Goal: Task Accomplishment & Management: Use online tool/utility

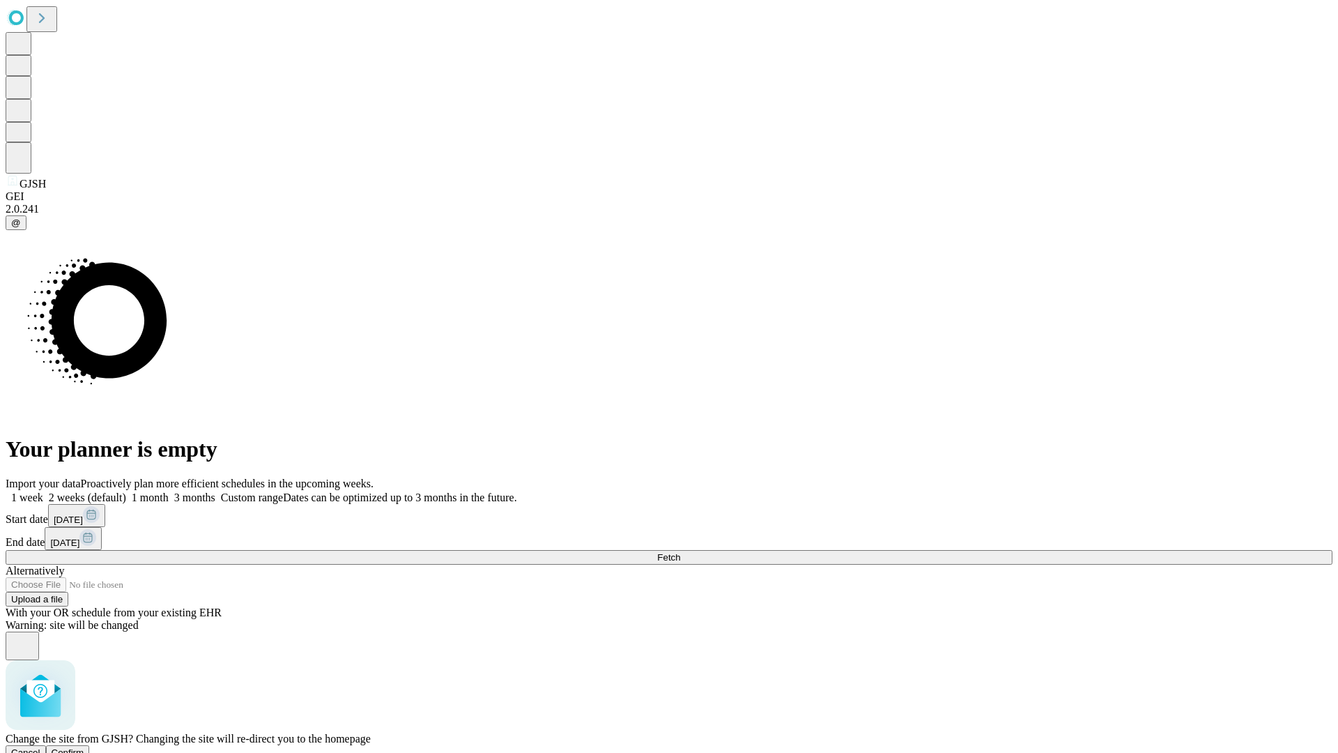
click at [84, 747] on span "Confirm" at bounding box center [68, 752] width 33 height 10
click at [169, 491] on label "1 month" at bounding box center [147, 497] width 43 height 12
click at [680, 552] on span "Fetch" at bounding box center [668, 557] width 23 height 10
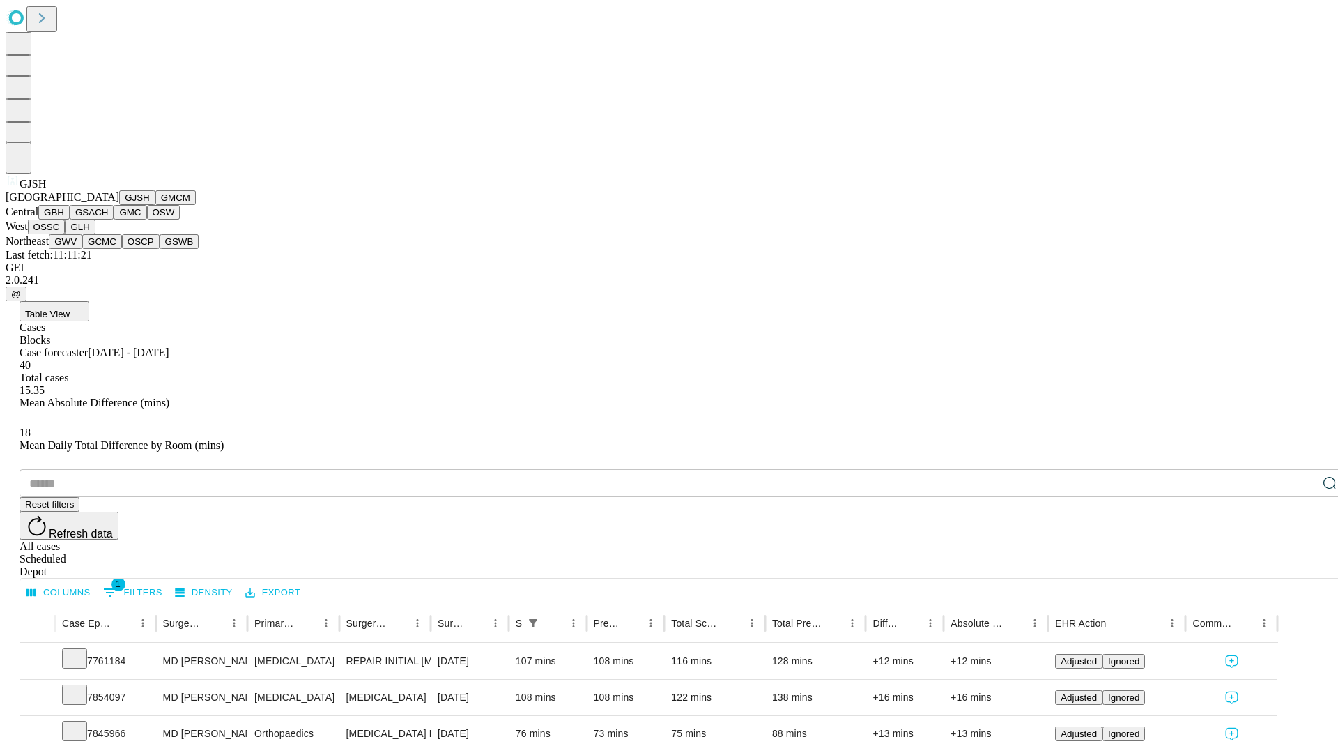
click at [155, 205] on button "GMCM" at bounding box center [175, 197] width 40 height 15
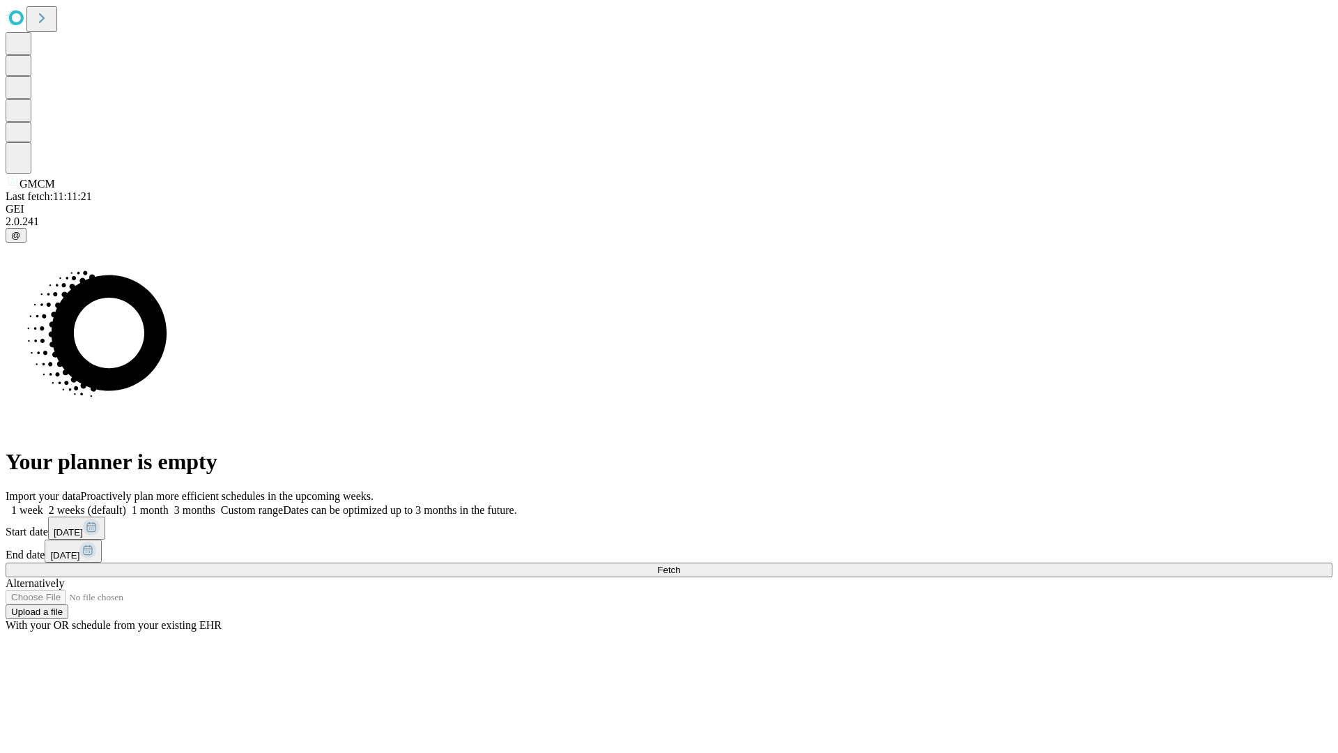
click at [169, 504] on label "1 month" at bounding box center [147, 510] width 43 height 12
click at [680, 565] on span "Fetch" at bounding box center [668, 570] width 23 height 10
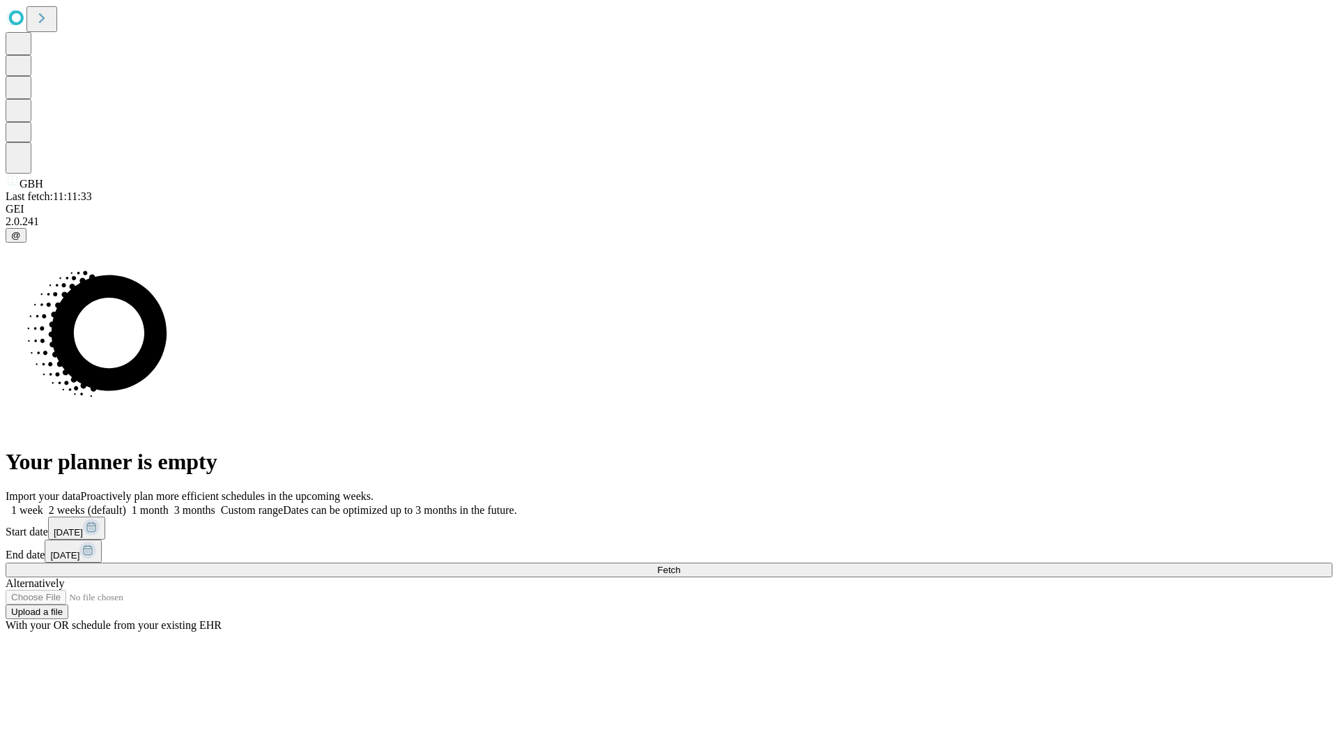
click at [169, 504] on label "1 month" at bounding box center [147, 510] width 43 height 12
click at [680, 565] on span "Fetch" at bounding box center [668, 570] width 23 height 10
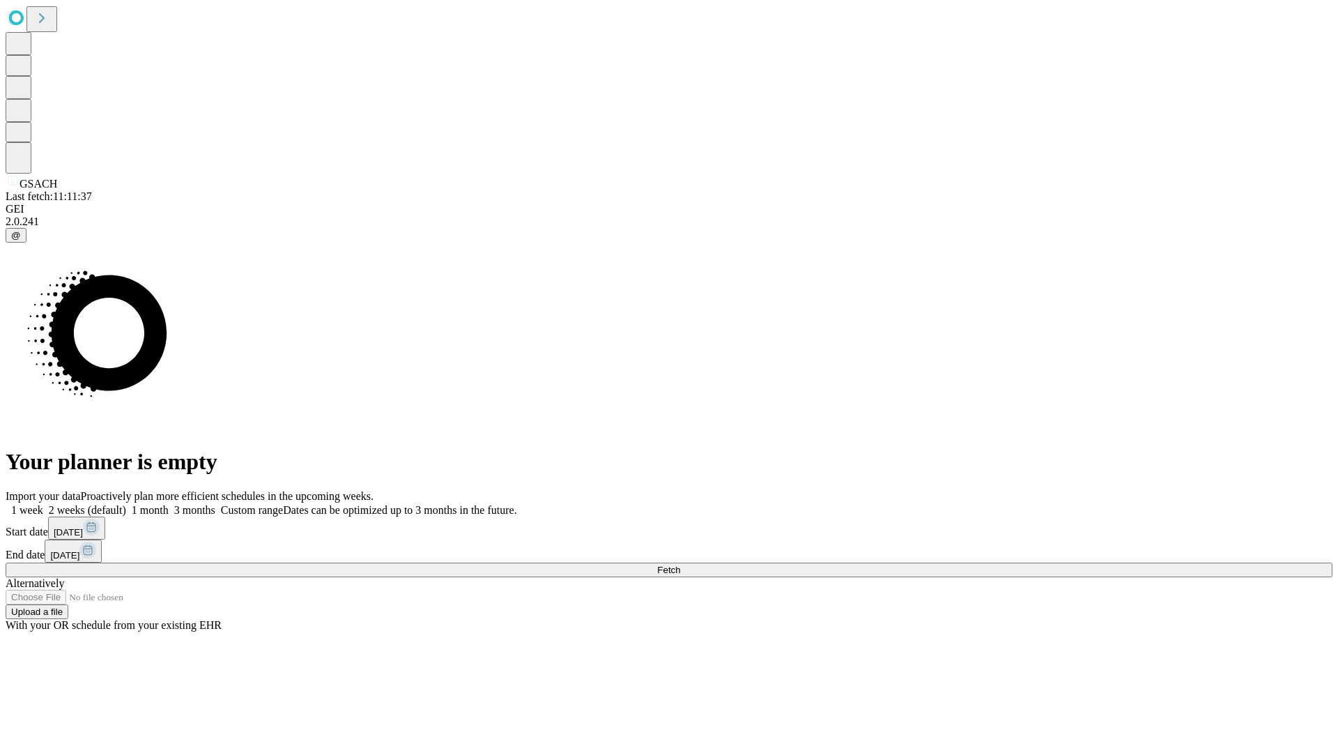
click at [169, 504] on label "1 month" at bounding box center [147, 510] width 43 height 12
click at [680, 565] on span "Fetch" at bounding box center [668, 570] width 23 height 10
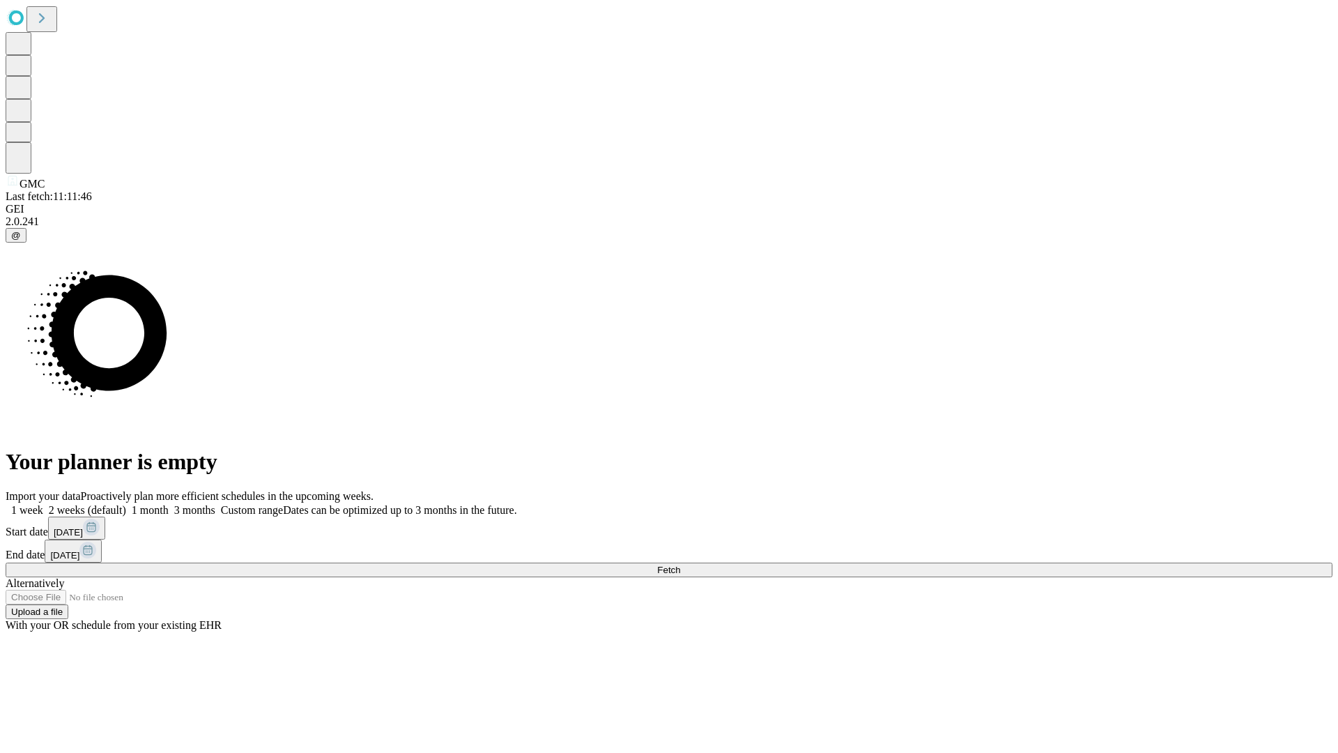
click at [169, 504] on label "1 month" at bounding box center [147, 510] width 43 height 12
click at [680, 565] on span "Fetch" at bounding box center [668, 570] width 23 height 10
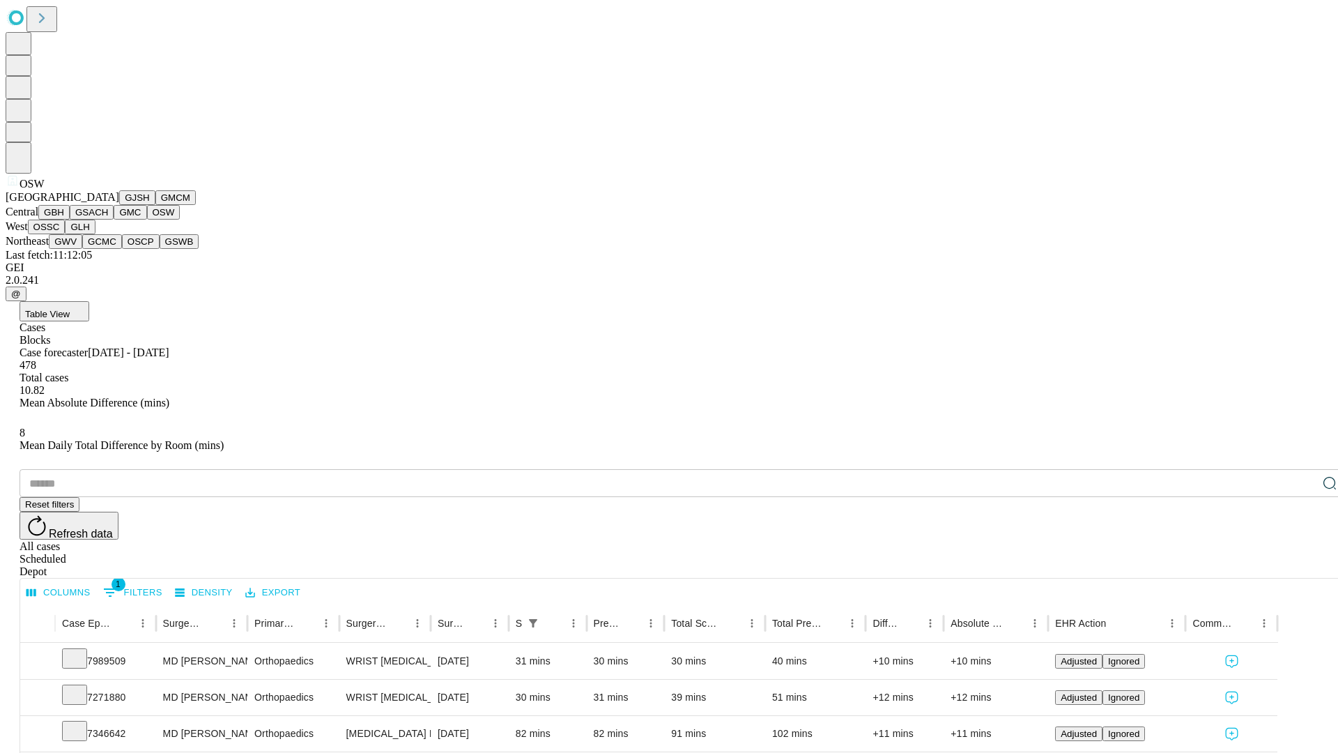
click at [66, 234] on button "OSSC" at bounding box center [47, 227] width 38 height 15
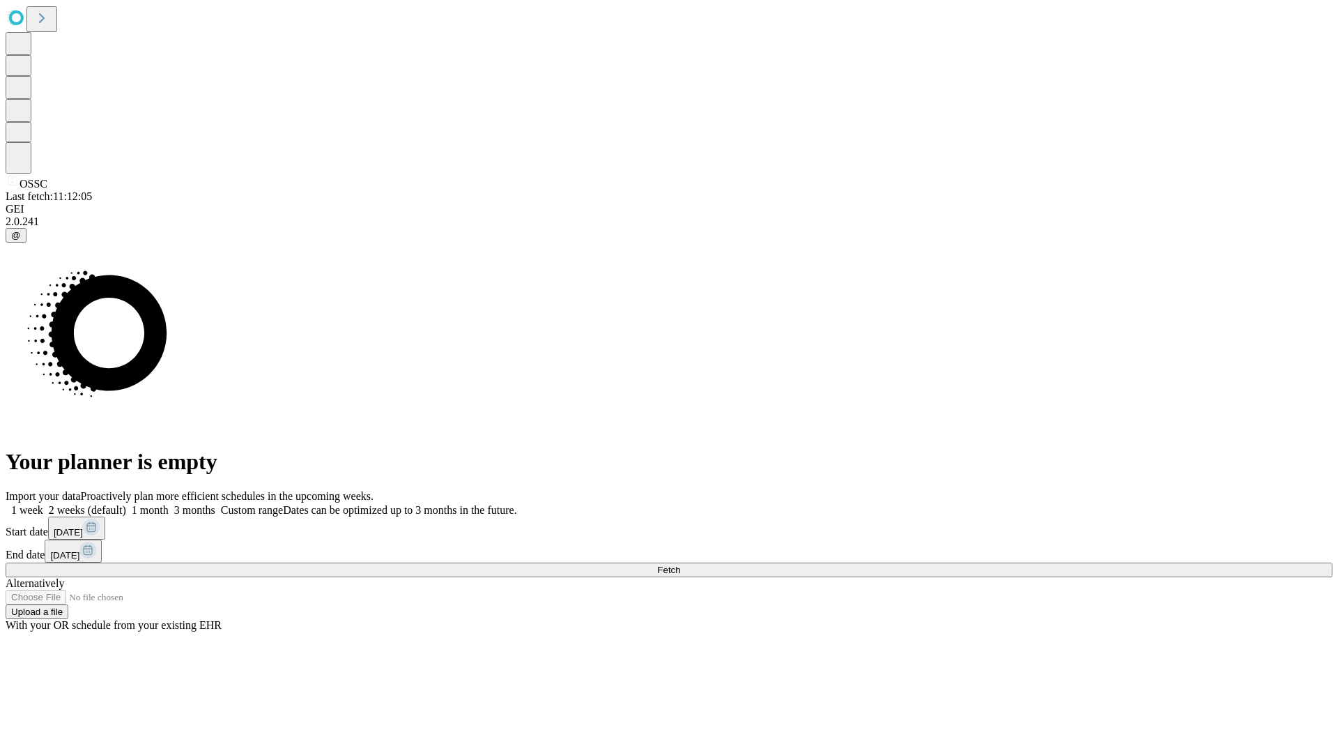
click at [169, 504] on label "1 month" at bounding box center [147, 510] width 43 height 12
click at [680, 565] on span "Fetch" at bounding box center [668, 570] width 23 height 10
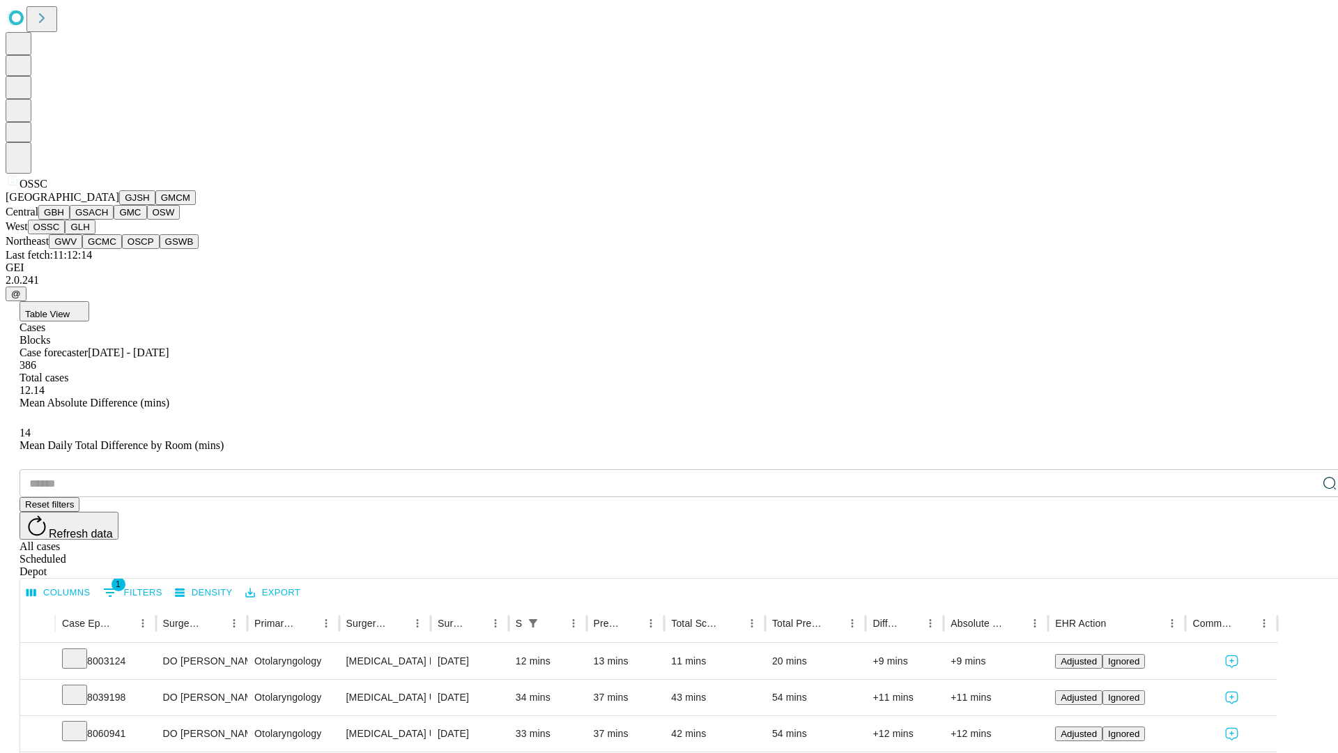
click at [95, 234] on button "GLH" at bounding box center [80, 227] width 30 height 15
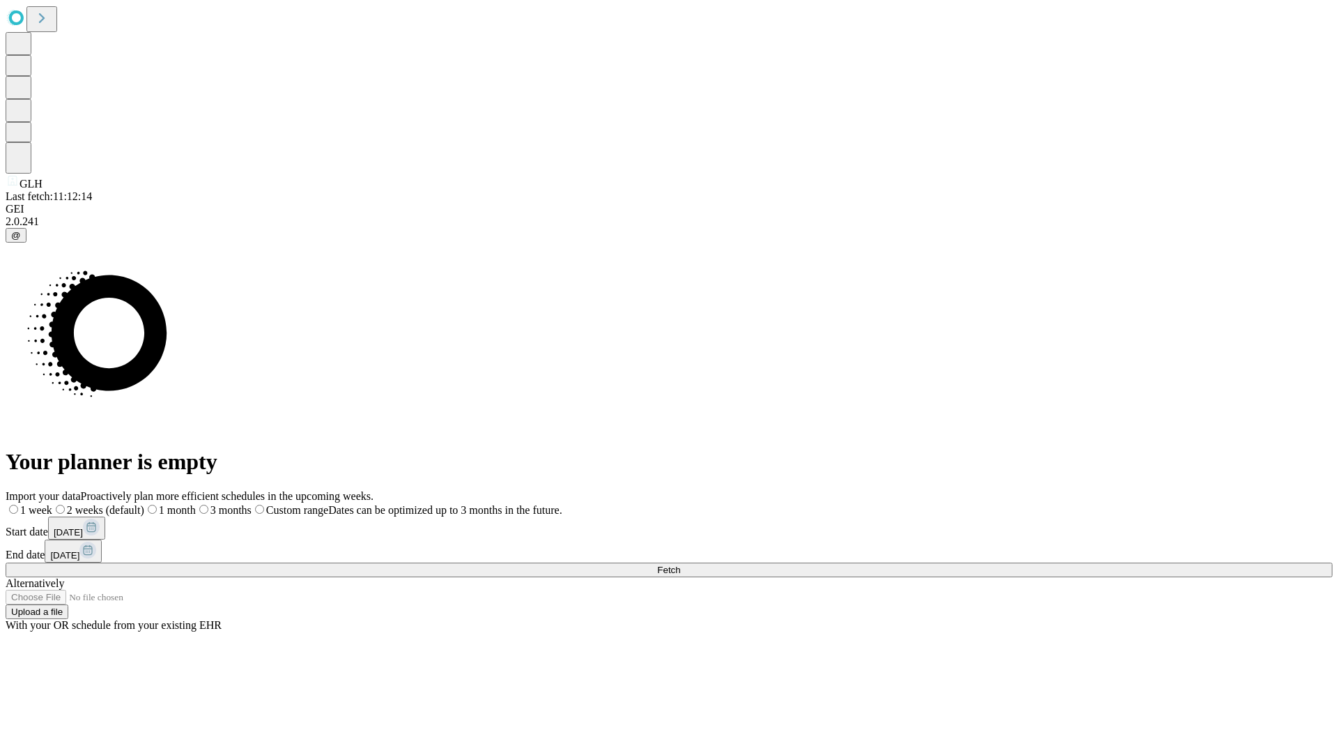
click at [196, 504] on label "1 month" at bounding box center [170, 510] width 52 height 12
click at [680, 565] on span "Fetch" at bounding box center [668, 570] width 23 height 10
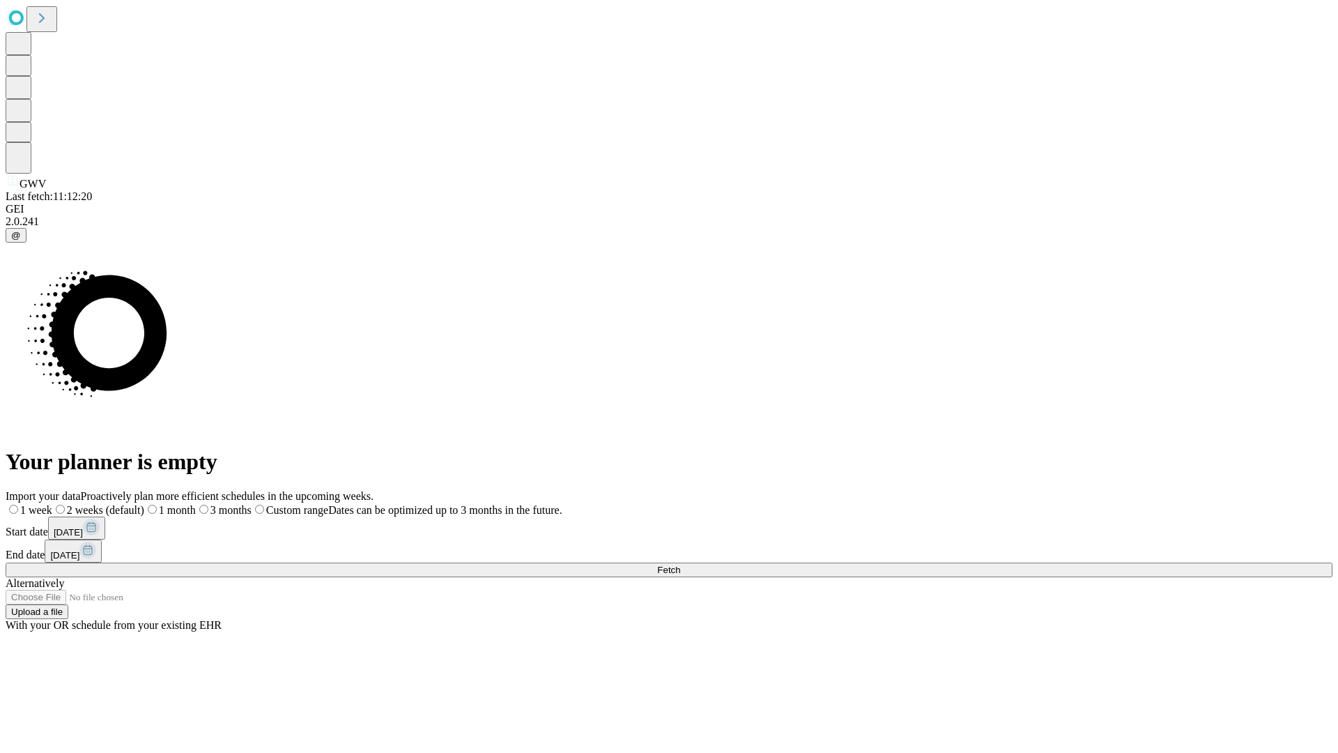
click at [196, 504] on label "1 month" at bounding box center [170, 510] width 52 height 12
click at [680, 565] on span "Fetch" at bounding box center [668, 570] width 23 height 10
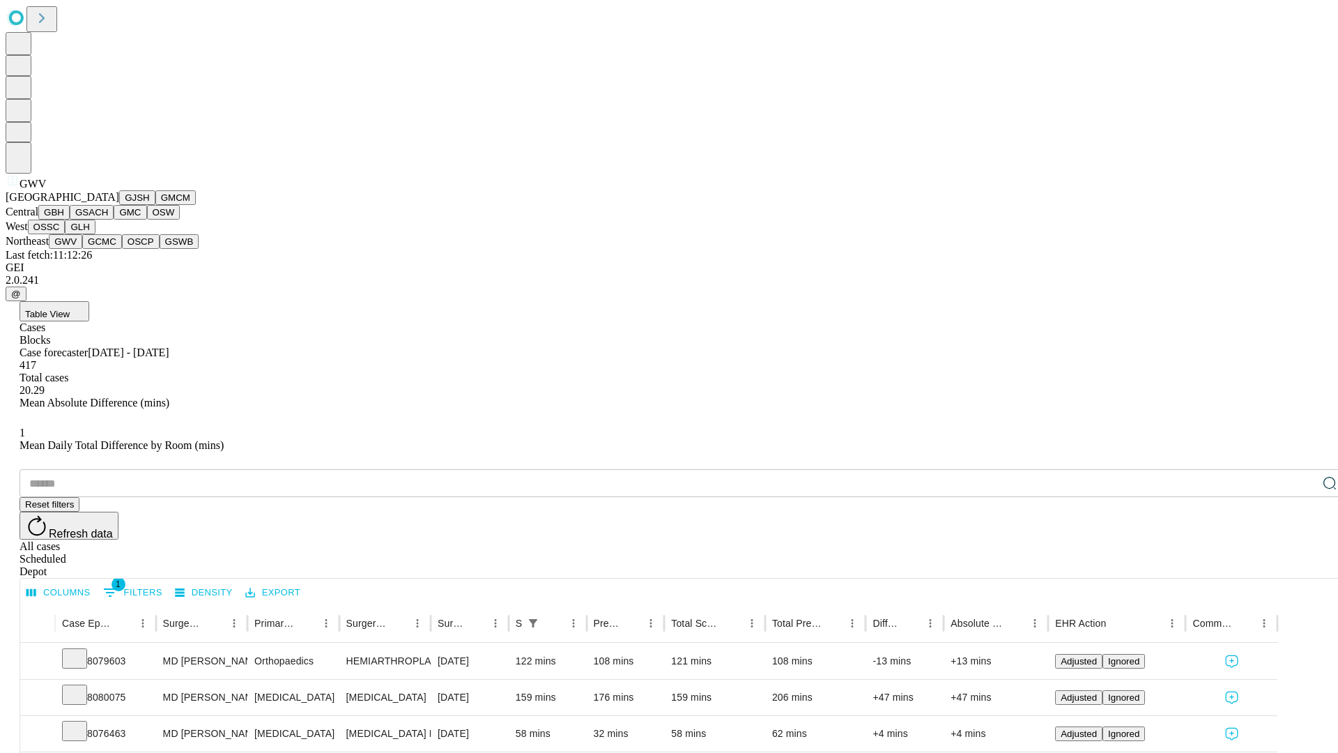
click at [108, 249] on button "GCMC" at bounding box center [102, 241] width 40 height 15
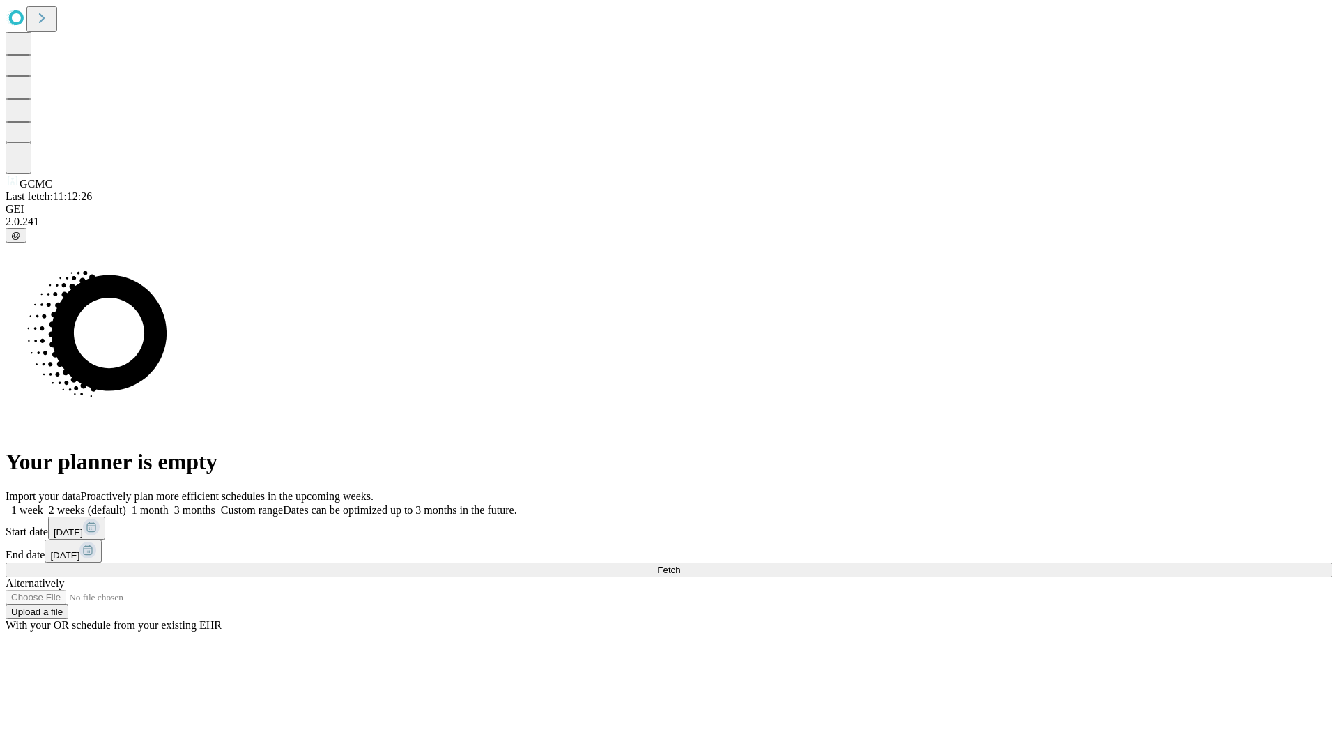
click at [169, 504] on label "1 month" at bounding box center [147, 510] width 43 height 12
click at [680, 565] on span "Fetch" at bounding box center [668, 570] width 23 height 10
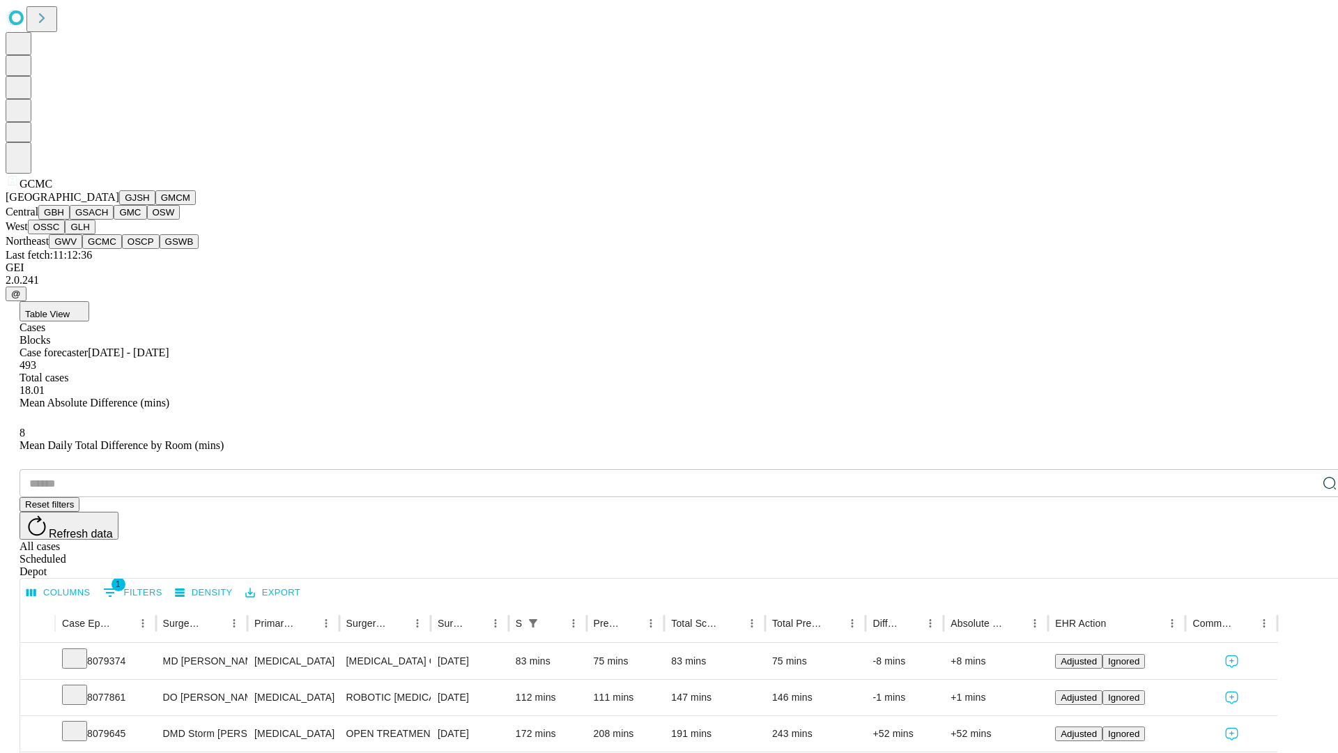
click at [122, 249] on button "OSCP" at bounding box center [141, 241] width 38 height 15
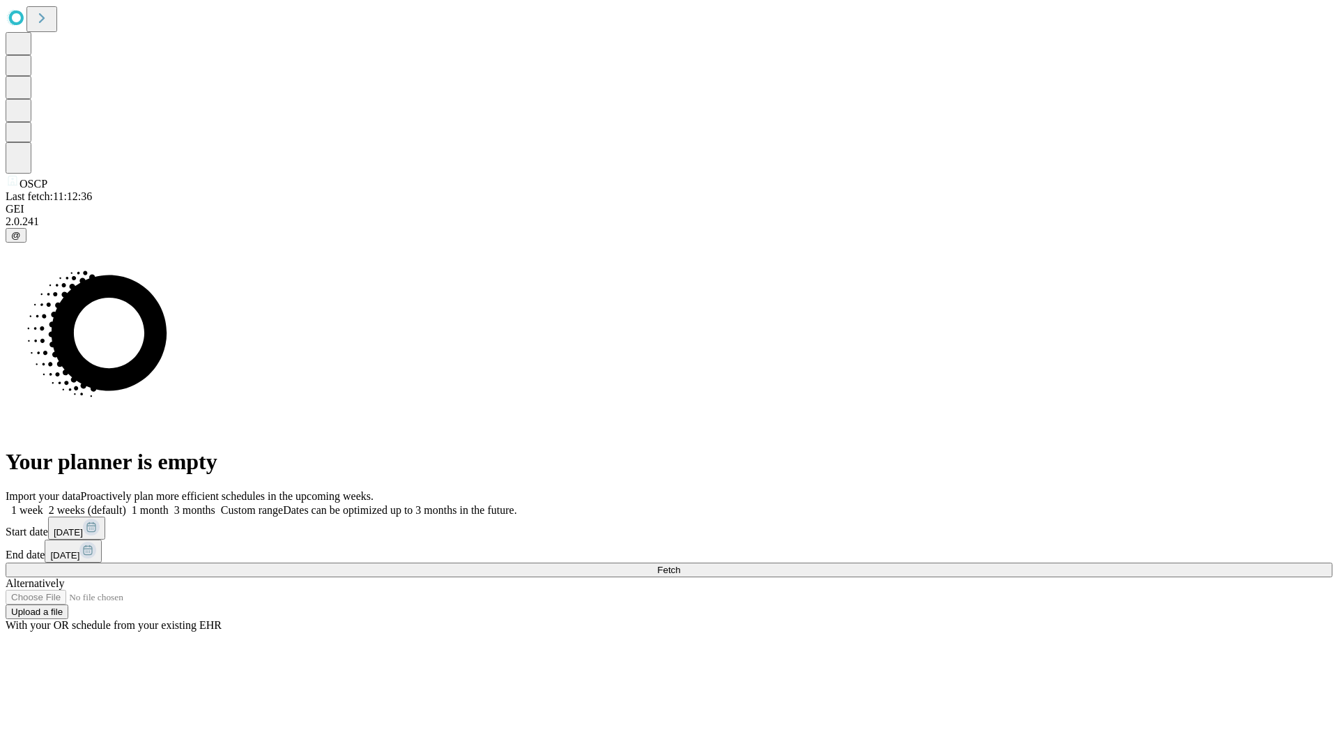
click at [169, 504] on label "1 month" at bounding box center [147, 510] width 43 height 12
click at [680, 565] on span "Fetch" at bounding box center [668, 570] width 23 height 10
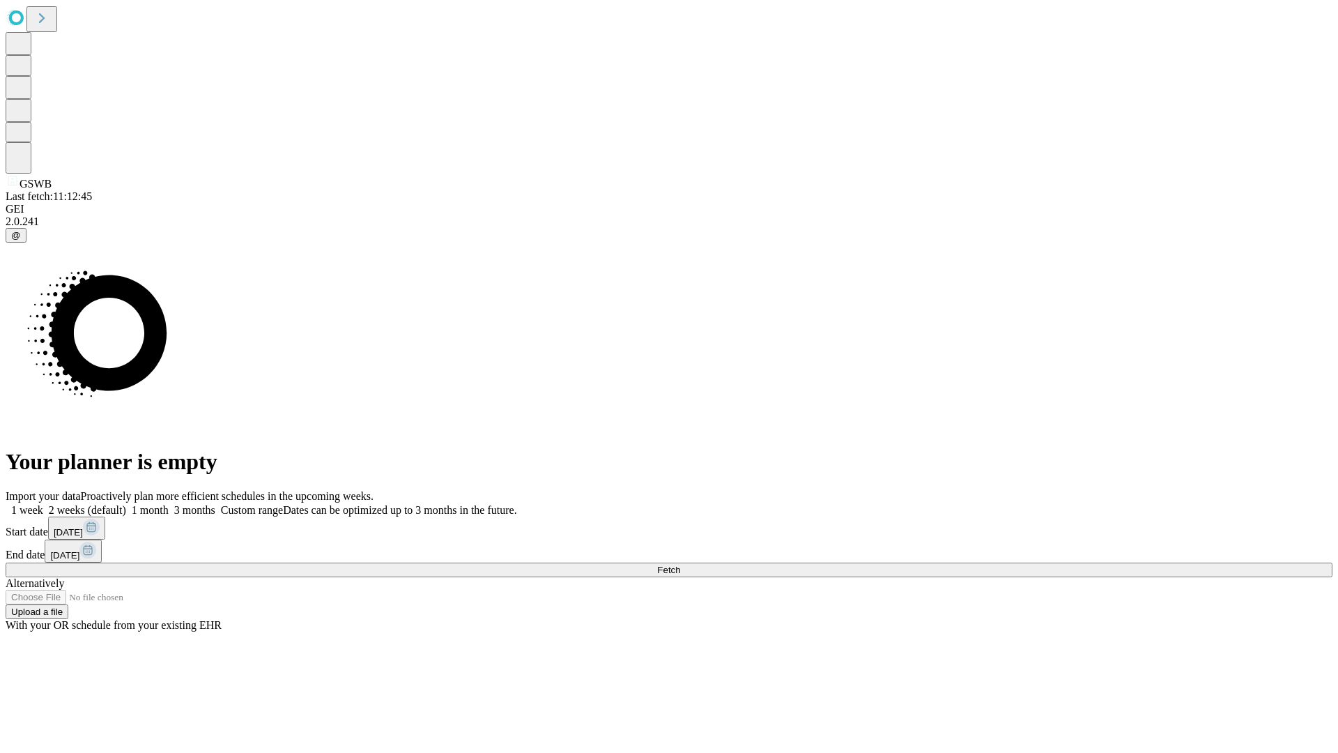
click at [169, 504] on label "1 month" at bounding box center [147, 510] width 43 height 12
click at [680, 565] on span "Fetch" at bounding box center [668, 570] width 23 height 10
